Goal: Task Accomplishment & Management: Manage account settings

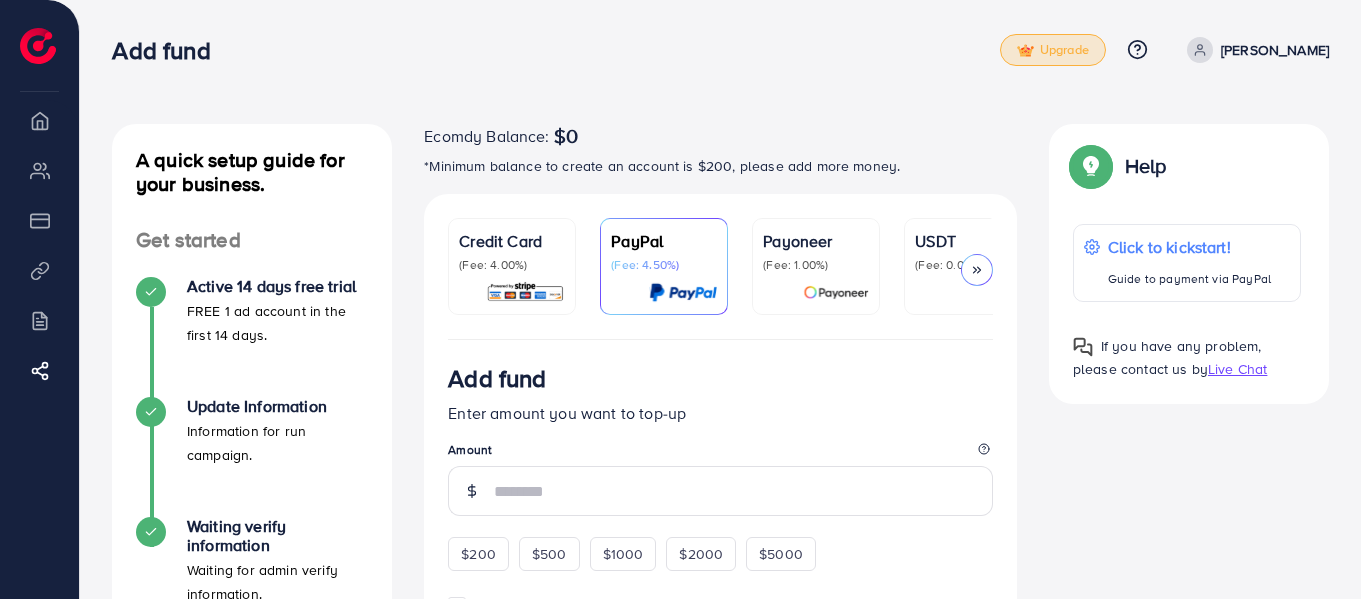
click at [1106, 58] on link "Upgrade" at bounding box center [1053, 50] width 106 height 32
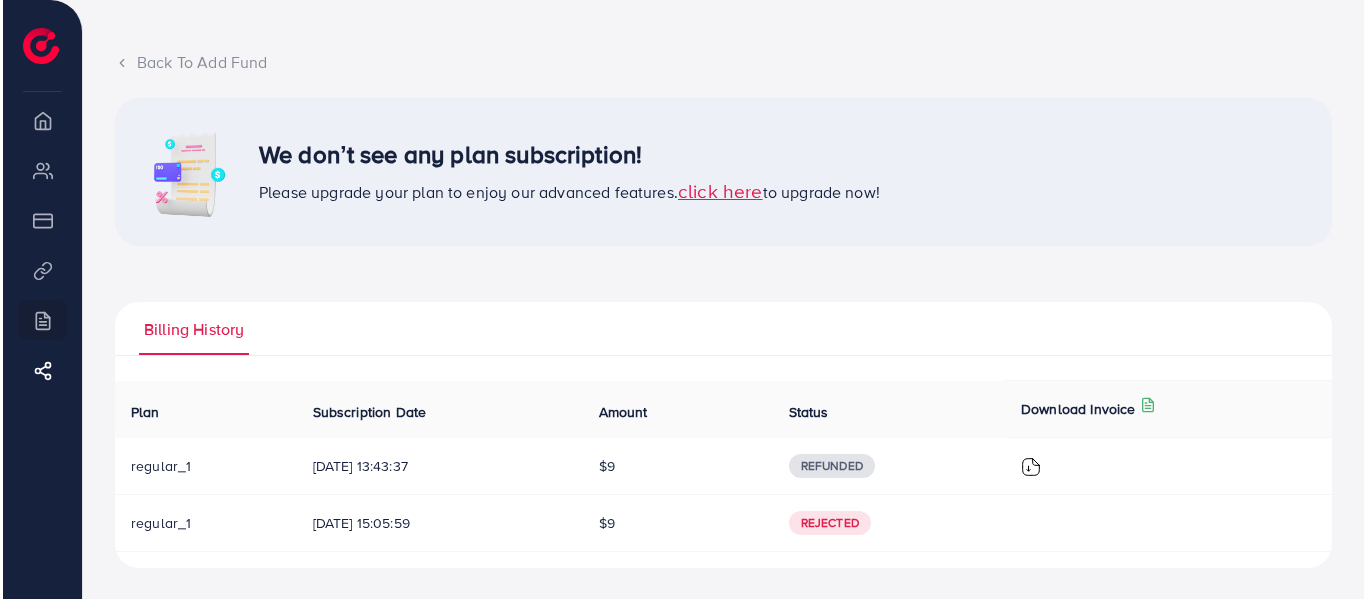
scroll to position [98, 0]
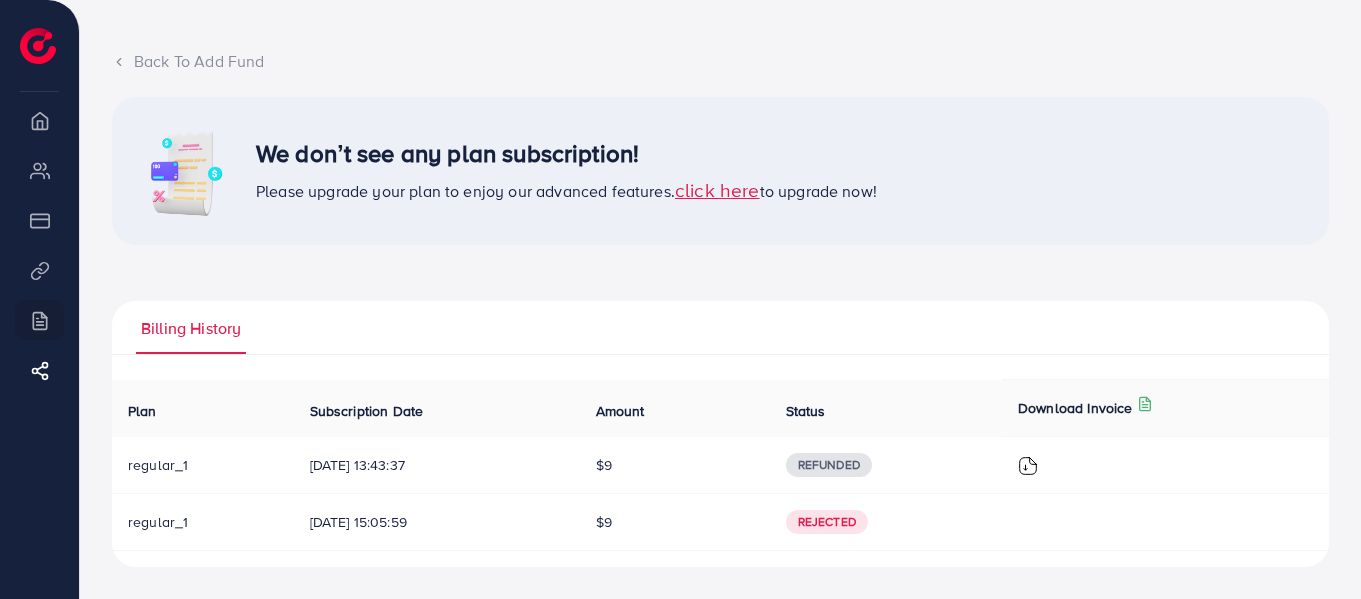
click at [1038, 466] on img at bounding box center [1028, 466] width 20 height 20
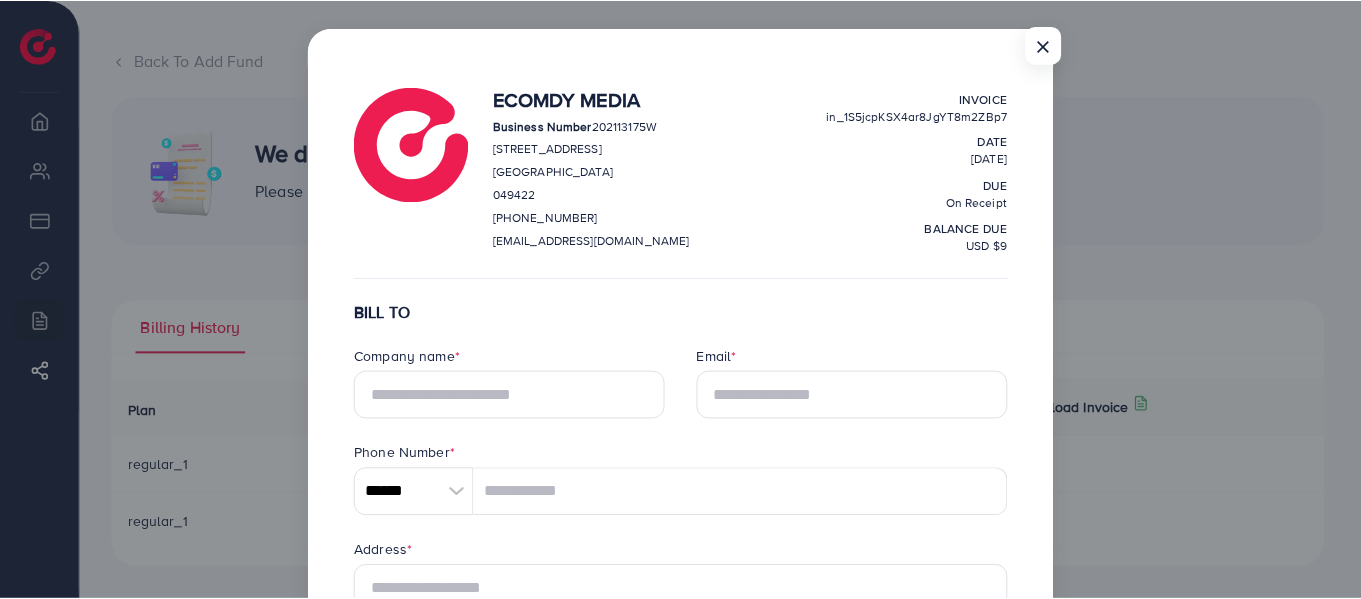
scroll to position [0, 0]
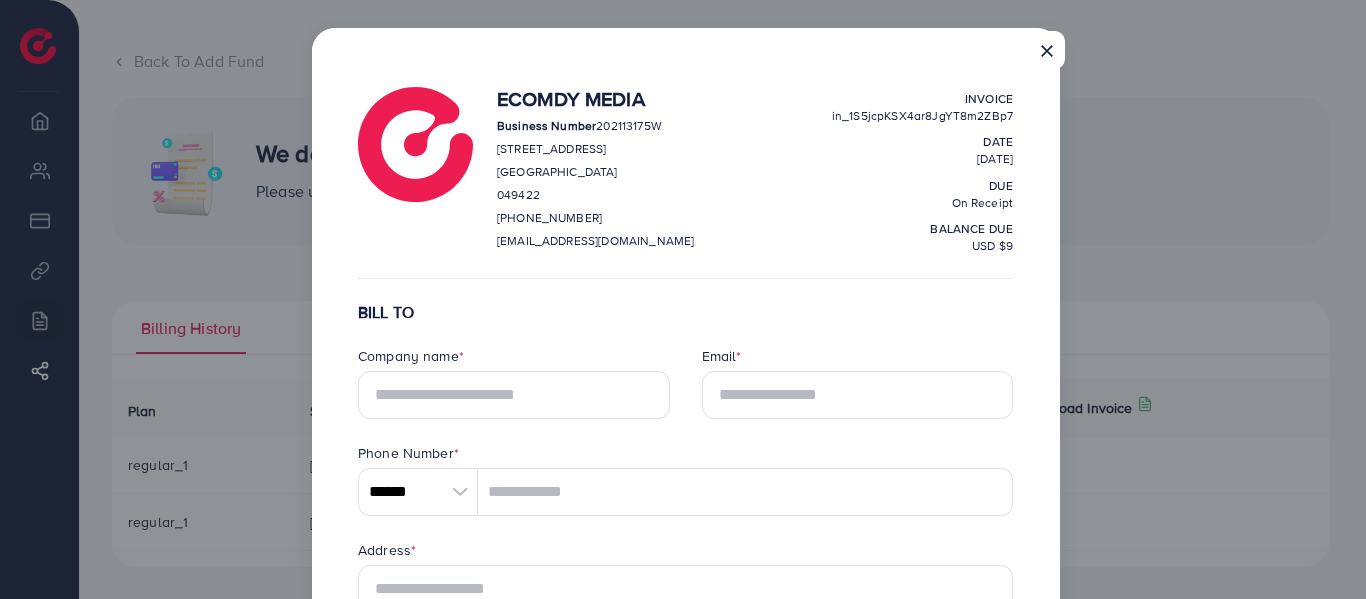
click at [1048, 45] on button "×" at bounding box center [1047, 50] width 36 height 38
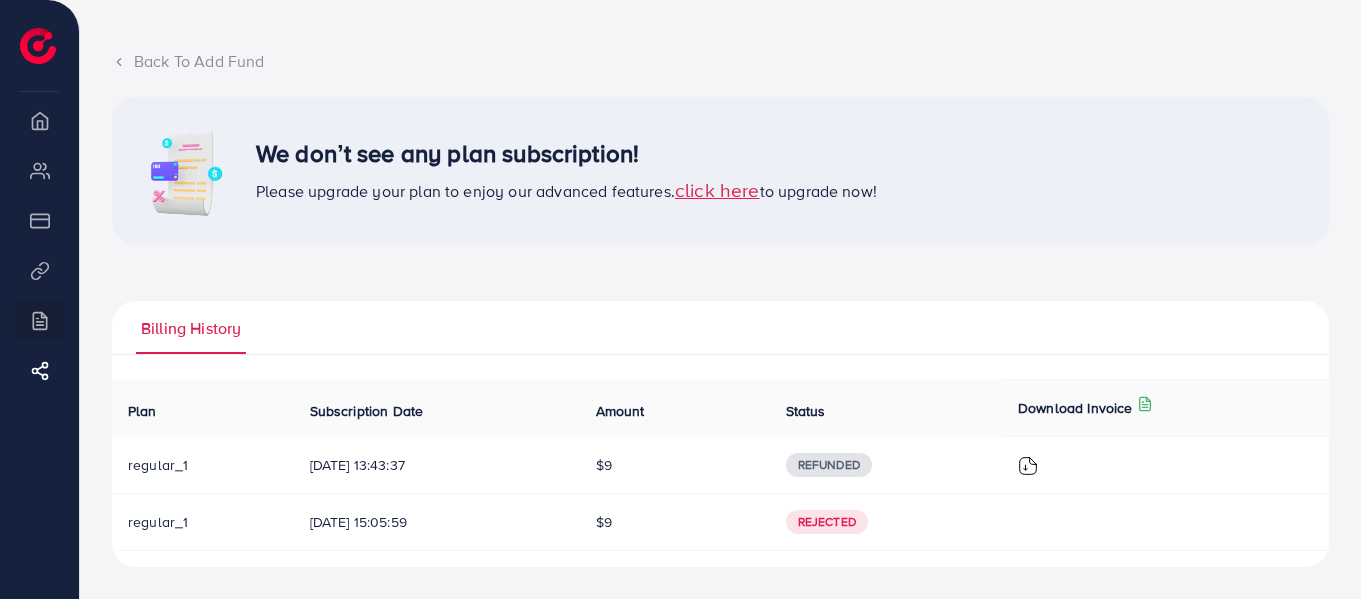
click at [726, 185] on span "click here" at bounding box center [717, 189] width 85 height 27
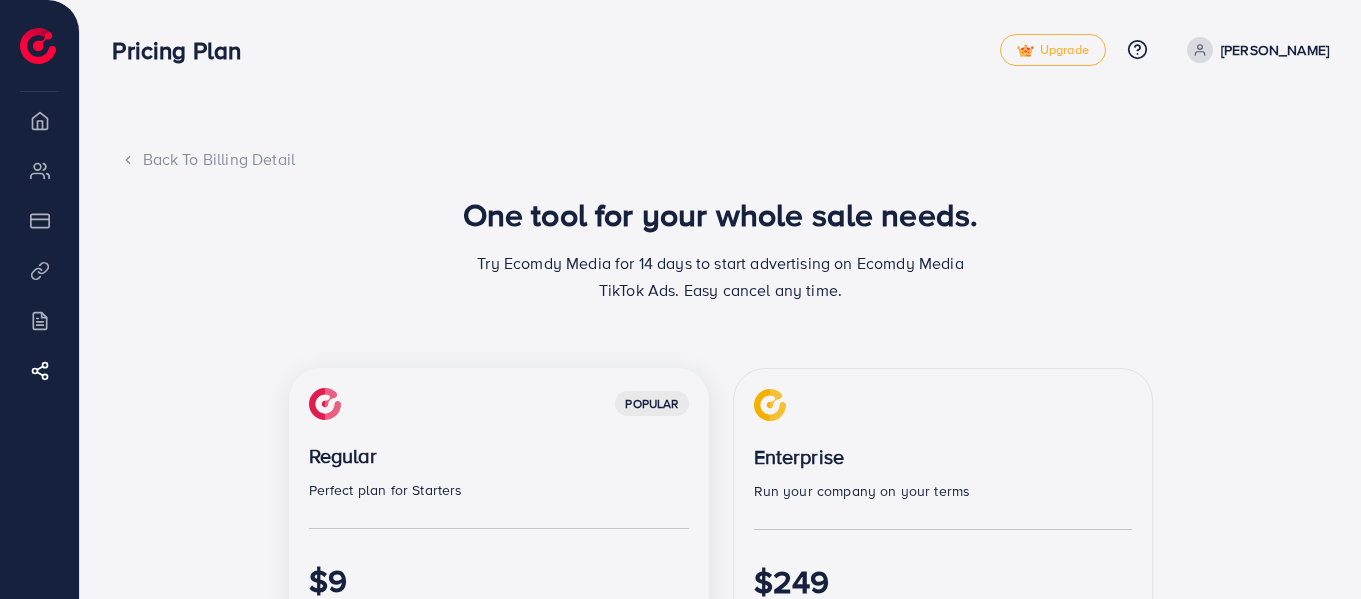
click at [129, 156] on polyline at bounding box center [128, 159] width 4 height 7
